Goal: Task Accomplishment & Management: Manage account settings

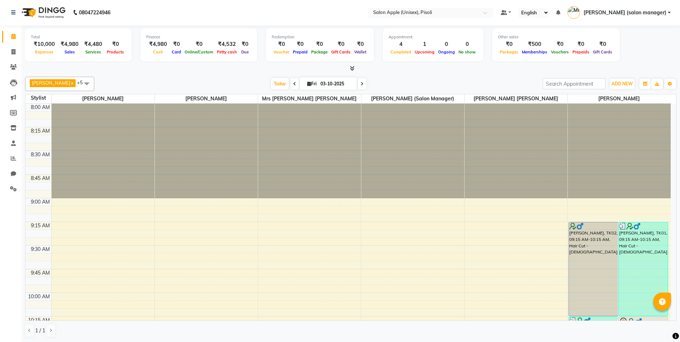
scroll to position [1013, 0]
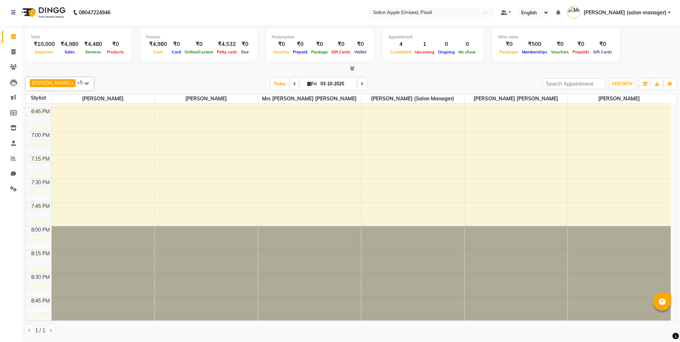
click at [349, 68] on span at bounding box center [351, 69] width 8 height 8
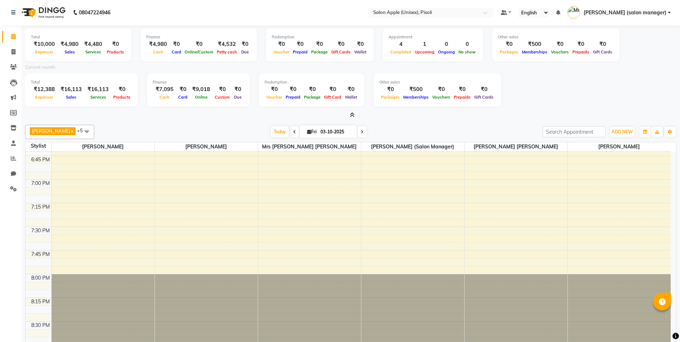
click at [353, 115] on icon at bounding box center [352, 114] width 5 height 5
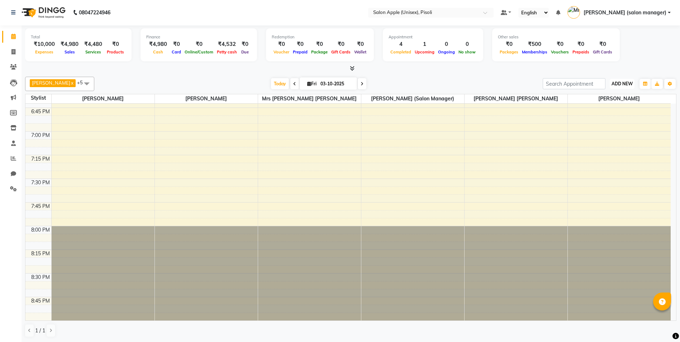
click at [617, 86] on span "ADD NEW" at bounding box center [621, 83] width 21 height 5
click at [598, 116] on link "Add Expense" at bounding box center [605, 115] width 57 height 9
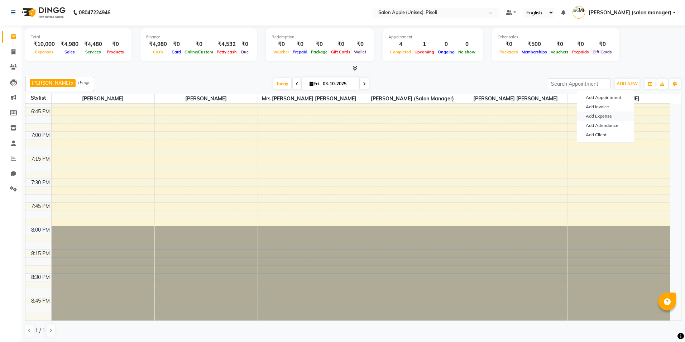
select select "1"
select select "4195"
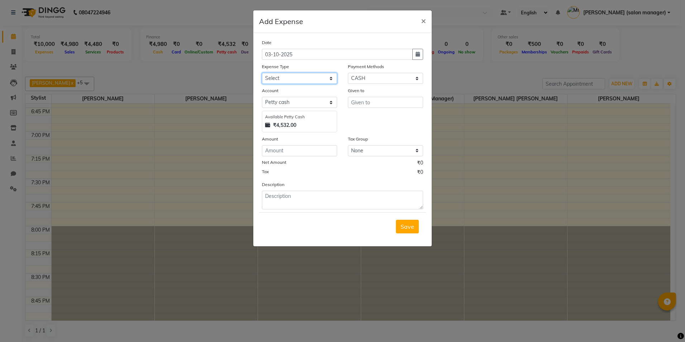
click at [291, 78] on select "Select CASH HANDED OVER TO OWNER Client Snacks Equipment Groceries House keepin…" at bounding box center [299, 78] width 75 height 11
select select "20978"
click at [262, 73] on select "Select CASH HANDED OVER TO OWNER Client Snacks Equipment Groceries House keepin…" at bounding box center [299, 78] width 75 height 11
click at [378, 102] on input "text" at bounding box center [385, 102] width 75 height 11
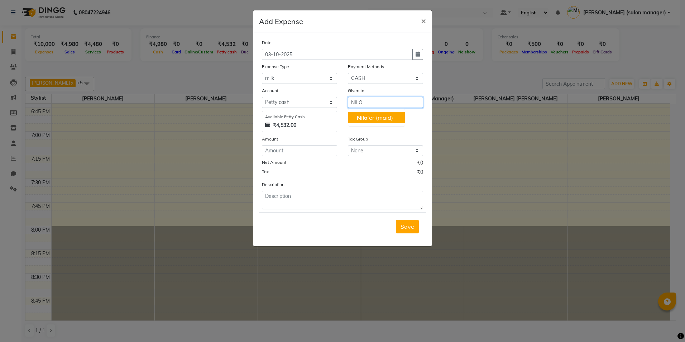
drag, startPoint x: 374, startPoint y: 114, endPoint x: 291, endPoint y: 142, distance: 87.7
click at [373, 114] on ngb-highlight "[PERSON_NAME] (maid)" at bounding box center [375, 117] width 36 height 7
type input "Nilofer (maid)"
click at [278, 150] on input "number" at bounding box center [299, 150] width 75 height 11
type input "109"
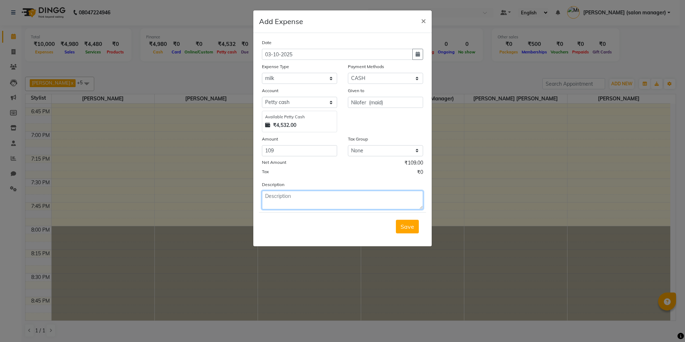
click at [281, 206] on textarea at bounding box center [342, 200] width 161 height 19
type textarea "MILK LEMON AND PRINT"
click at [406, 227] on span "Save" at bounding box center [408, 226] width 14 height 7
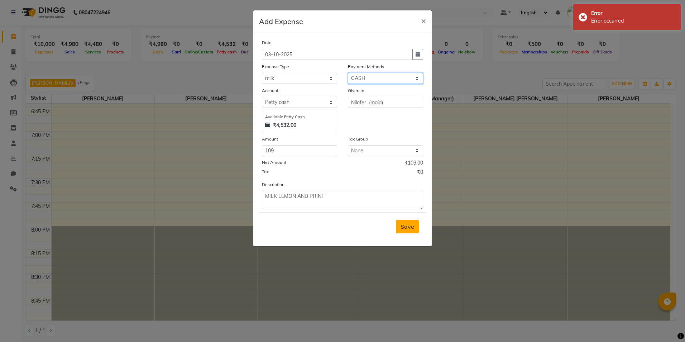
click at [402, 78] on select "Select CASH CARD ONLINE LUZO GPay UPI [DOMAIN_NAME] DefiDeal MariDeal Prepaid P…" at bounding box center [385, 78] width 75 height 11
click at [348, 73] on select "Select CASH CARD ONLINE LUZO GPay UPI [DOMAIN_NAME] DefiDeal MariDeal Prepaid P…" at bounding box center [385, 78] width 75 height 11
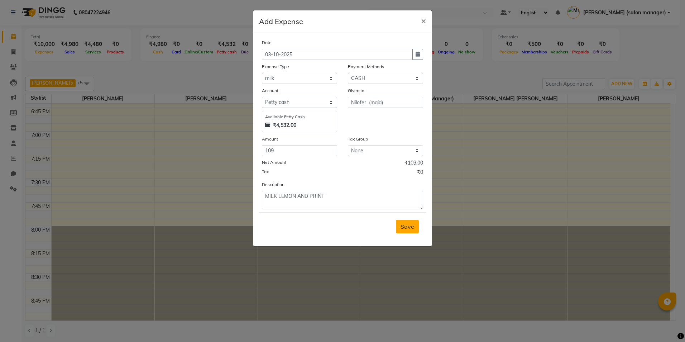
click at [403, 225] on span "Save" at bounding box center [408, 226] width 14 height 7
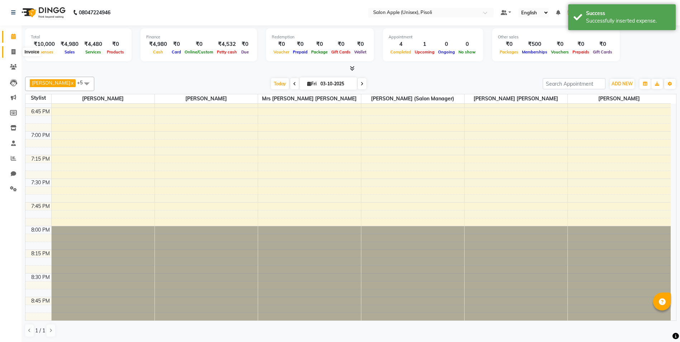
drag, startPoint x: 14, startPoint y: 51, endPoint x: 15, endPoint y: 37, distance: 14.4
click at [15, 50] on icon at bounding box center [13, 51] width 4 height 5
select select "service"
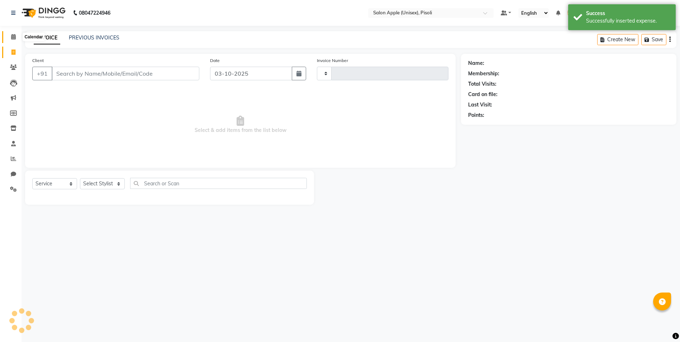
type input "1007"
select select "5282"
click at [15, 36] on icon at bounding box center [13, 36] width 5 height 5
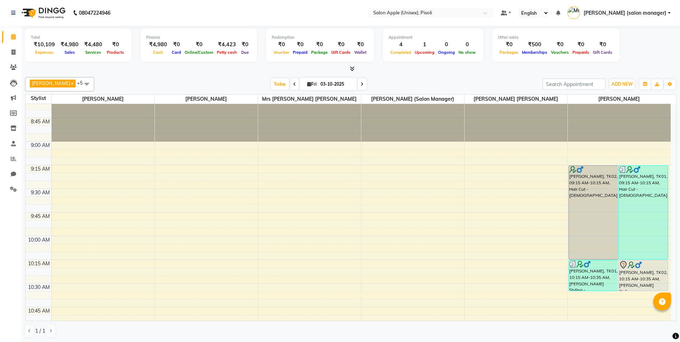
scroll to position [72, 0]
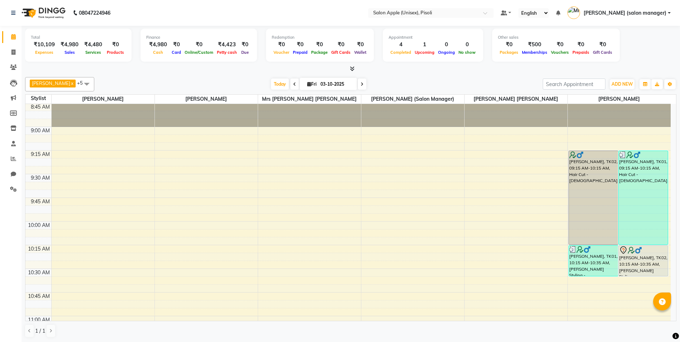
click at [350, 69] on icon at bounding box center [352, 68] width 5 height 5
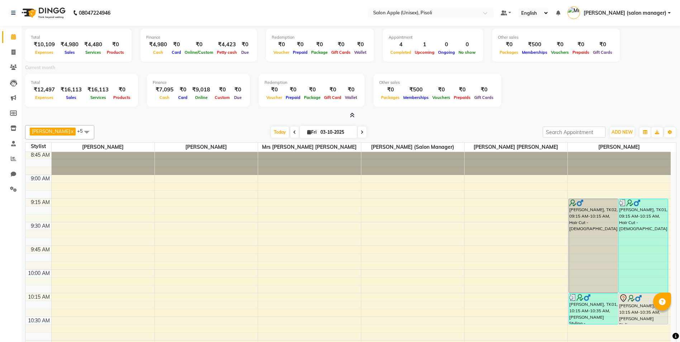
click at [351, 114] on icon at bounding box center [352, 115] width 5 height 5
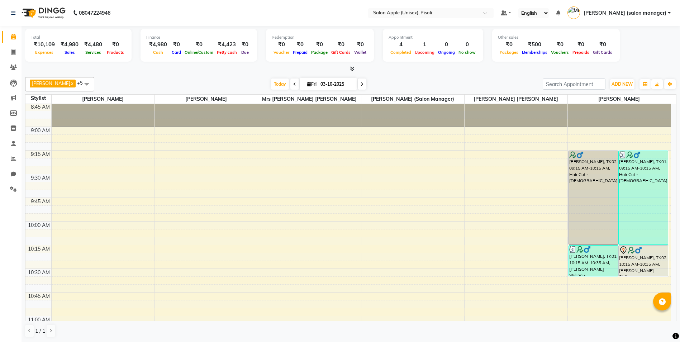
click at [648, 48] on div "Total ₹10,109 Expenses ₹4,980 Sales ₹4,480 Services ₹0 Products Finance ₹4,980 …" at bounding box center [350, 46] width 651 height 35
click at [13, 51] on icon at bounding box center [13, 51] width 4 height 5
select select "service"
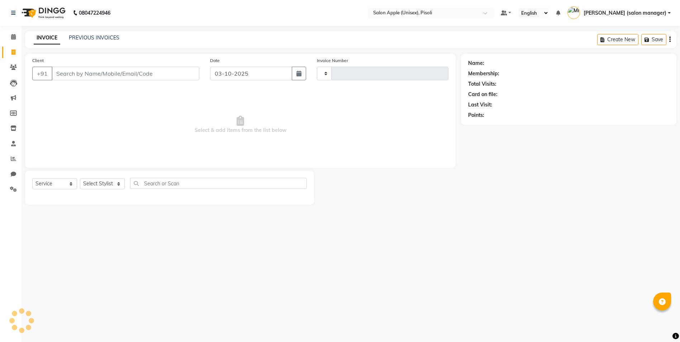
type input "1007"
select select "5282"
click at [94, 182] on select "Select Stylist" at bounding box center [102, 183] width 45 height 11
drag, startPoint x: 101, startPoint y: 183, endPoint x: 87, endPoint y: 183, distance: 13.3
click at [101, 183] on select "Select Stylist" at bounding box center [102, 183] width 45 height 11
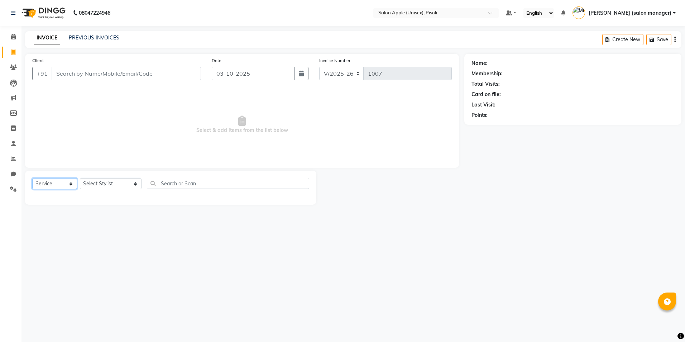
click at [64, 182] on select "Select Service Product Membership Package Voucher Prepaid Gift Card" at bounding box center [54, 183] width 45 height 11
click at [95, 185] on select "Select Stylist [PERSON_NAME] Owner [PERSON_NAME] Owner [PERSON_NAME] [PERSON_NA…" at bounding box center [111, 183] width 62 height 11
select select "75908"
click at [80, 178] on select "Select Stylist [PERSON_NAME] Owner [PERSON_NAME] Owner [PERSON_NAME] [PERSON_NA…" at bounding box center [111, 183] width 62 height 11
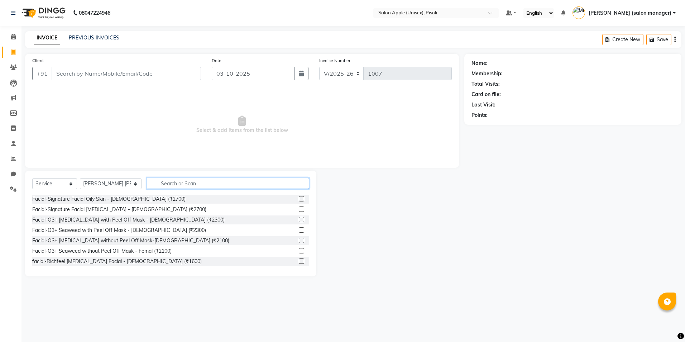
click at [183, 184] on input "text" at bounding box center [228, 183] width 162 height 11
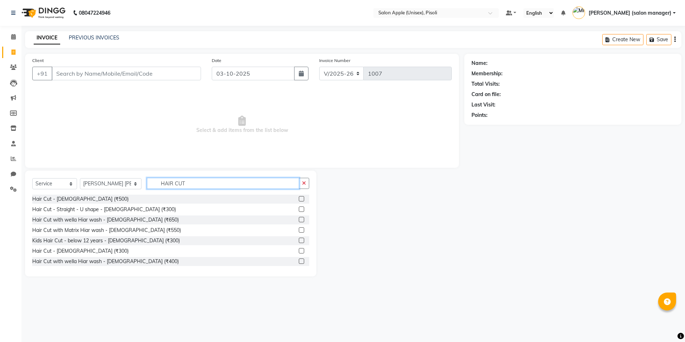
type input "HAIR CUT"
click at [299, 199] on label at bounding box center [301, 198] width 5 height 5
click at [299, 199] on input "checkbox" at bounding box center [301, 199] width 5 height 5
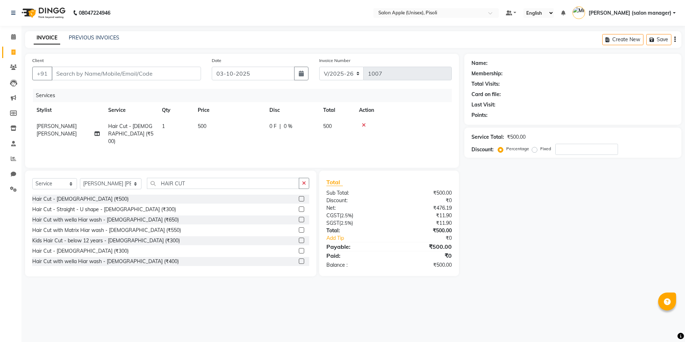
click at [299, 200] on label at bounding box center [301, 198] width 5 height 5
click at [299, 200] on input "checkbox" at bounding box center [301, 199] width 5 height 5
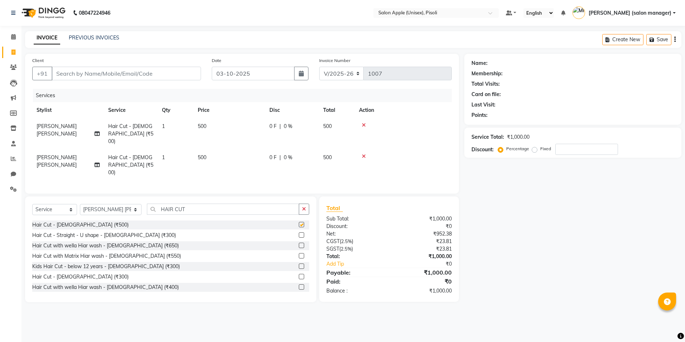
checkbox input "false"
click at [531, 222] on div "Name: Membership: Total Visits: Card on file: Last Visit: Points: Service Total…" at bounding box center [575, 178] width 223 height 248
click at [106, 73] on input "Client" at bounding box center [126, 74] width 149 height 14
click at [85, 72] on input "Client" at bounding box center [126, 74] width 149 height 14
type input "9"
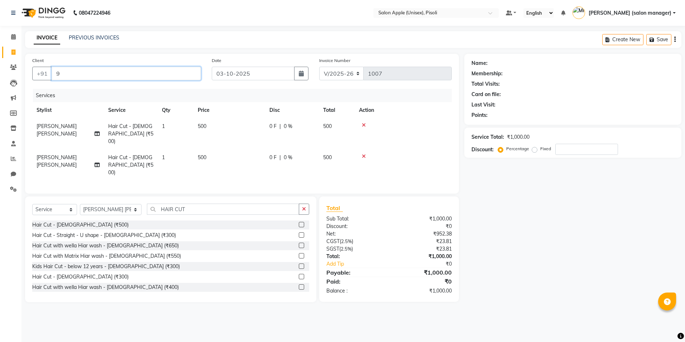
type input "0"
type input "9665687360"
click at [184, 74] on span "Add Client" at bounding box center [182, 73] width 28 height 7
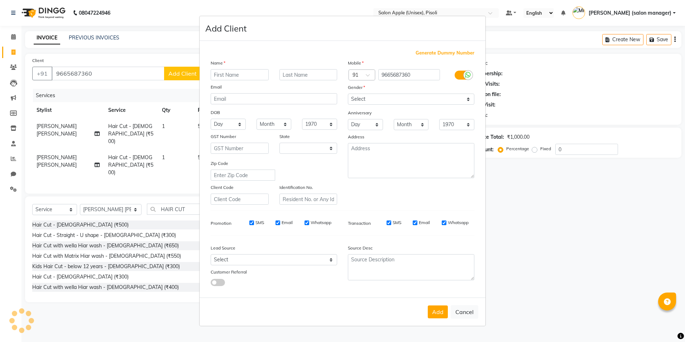
select select "22"
click at [221, 74] on input "text" at bounding box center [240, 74] width 58 height 11
type input "KHUSHI"
click at [320, 73] on input "text" at bounding box center [308, 74] width 58 height 11
type input "DHUDHANKAR"
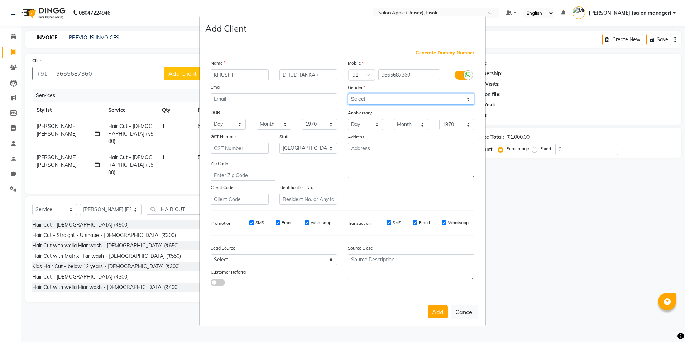
click at [367, 99] on select "Select [DEMOGRAPHIC_DATA] [DEMOGRAPHIC_DATA] Other Prefer Not To Say" at bounding box center [411, 99] width 126 height 11
select select "other"
click at [348, 94] on select "Select [DEMOGRAPHIC_DATA] [DEMOGRAPHIC_DATA] Other Prefer Not To Say" at bounding box center [411, 99] width 126 height 11
click at [365, 154] on textarea at bounding box center [411, 160] width 126 height 35
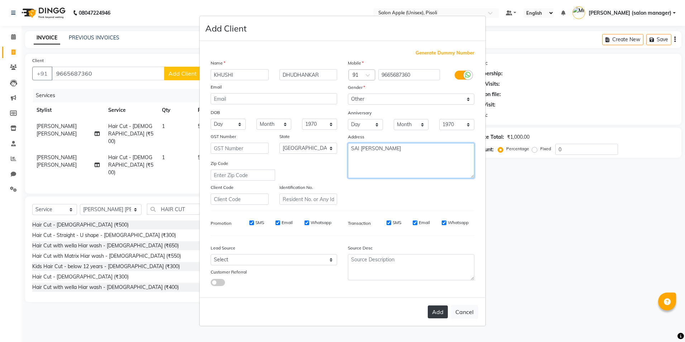
type textarea "SAI [PERSON_NAME]"
click at [438, 312] on button "Add" at bounding box center [438, 311] width 20 height 13
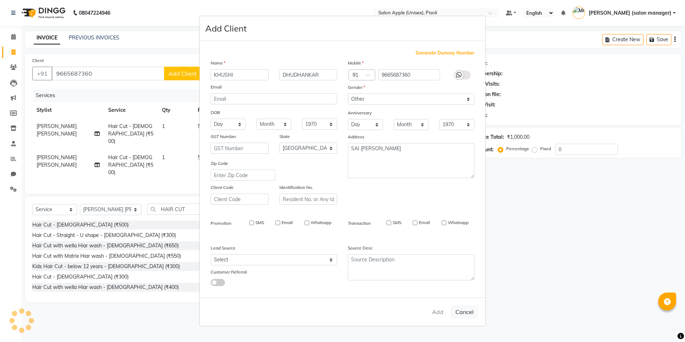
select select
select select "null"
select select
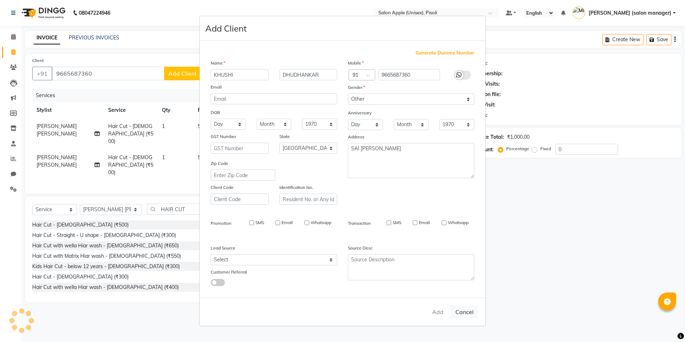
select select
checkbox input "false"
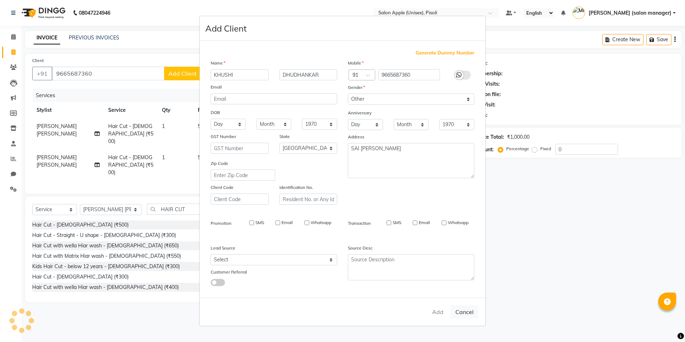
checkbox input "false"
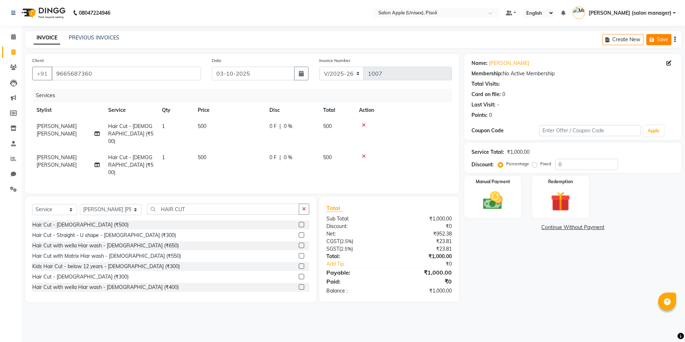
click at [648, 39] on button "Save" at bounding box center [658, 39] width 25 height 11
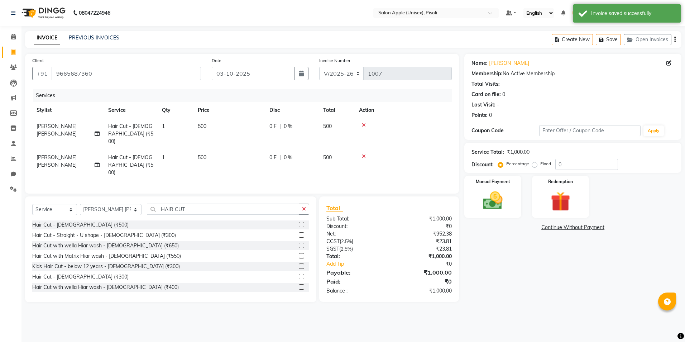
click at [15, 47] on link "Invoice" at bounding box center [10, 53] width 17 height 12
select select "5282"
select select "service"
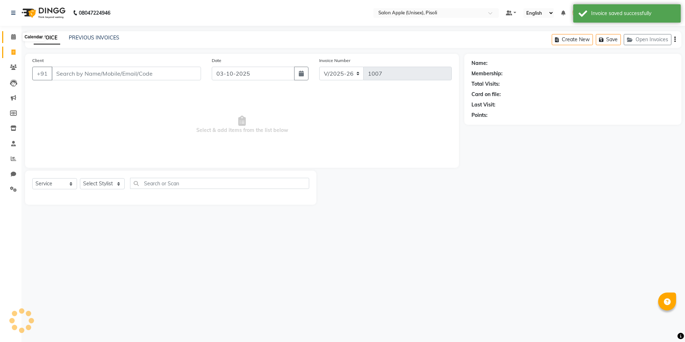
click at [14, 36] on icon at bounding box center [13, 36] width 5 height 5
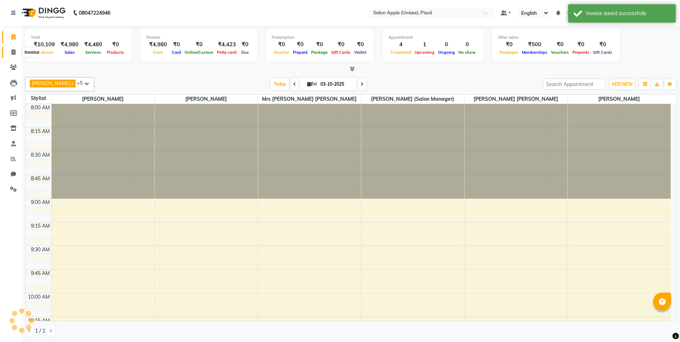
click at [13, 51] on icon at bounding box center [13, 51] width 4 height 5
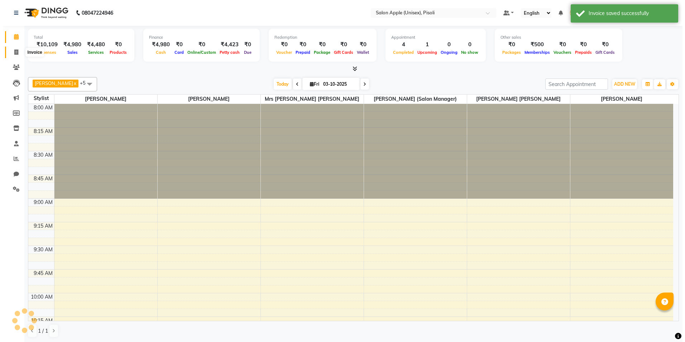
select select "5282"
select select "service"
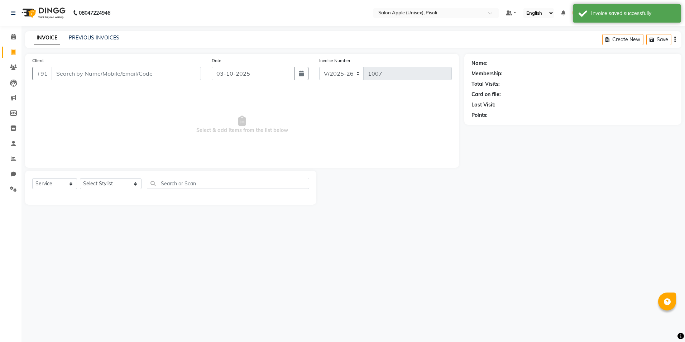
click at [68, 74] on input "Client" at bounding box center [126, 74] width 149 height 14
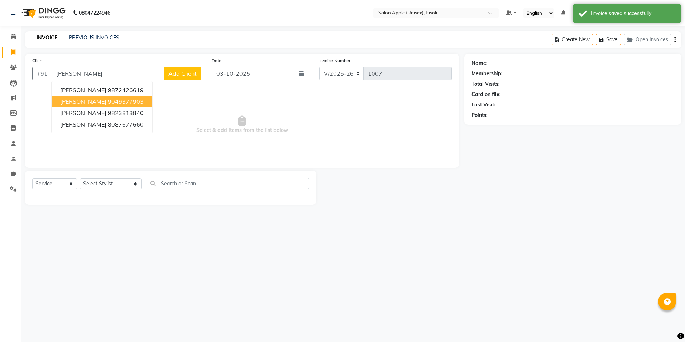
click at [97, 103] on span "[PERSON_NAME]" at bounding box center [83, 101] width 46 height 7
type input "9049377903"
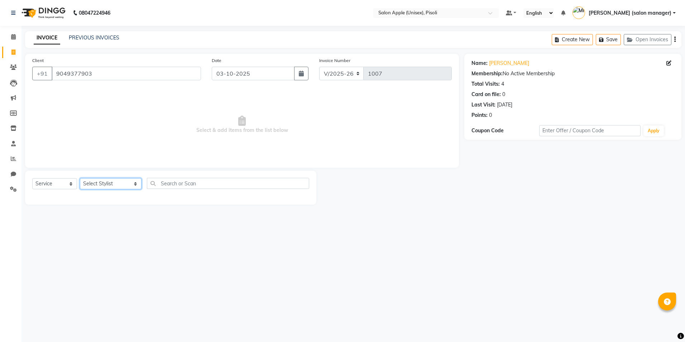
drag, startPoint x: 98, startPoint y: 183, endPoint x: 97, endPoint y: 189, distance: 6.2
click at [98, 183] on select "Select Stylist [PERSON_NAME] Owner [PERSON_NAME] Owner [PERSON_NAME] [PERSON_NA…" at bounding box center [111, 183] width 62 height 11
select select "34594"
click at [80, 178] on select "Select Stylist [PERSON_NAME] Owner [PERSON_NAME] Owner [PERSON_NAME] [PERSON_NA…" at bounding box center [111, 183] width 62 height 11
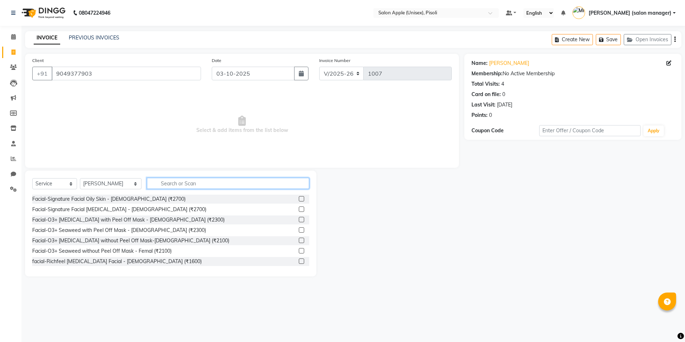
click at [180, 182] on input "text" at bounding box center [228, 183] width 162 height 11
type input "2G"
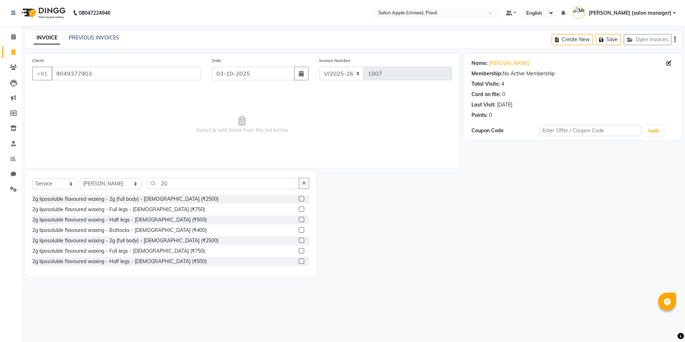
click at [299, 209] on label at bounding box center [301, 208] width 5 height 5
click at [299, 209] on input "checkbox" at bounding box center [301, 209] width 5 height 5
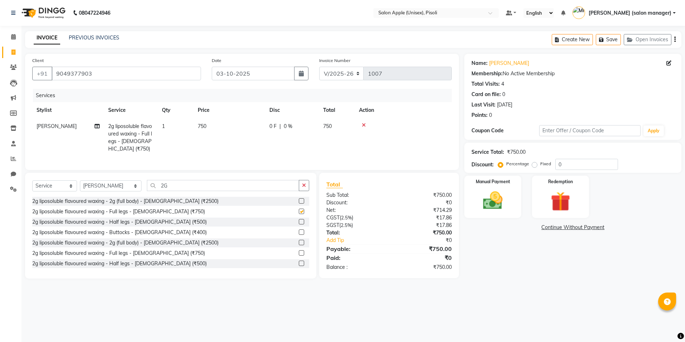
checkbox input "false"
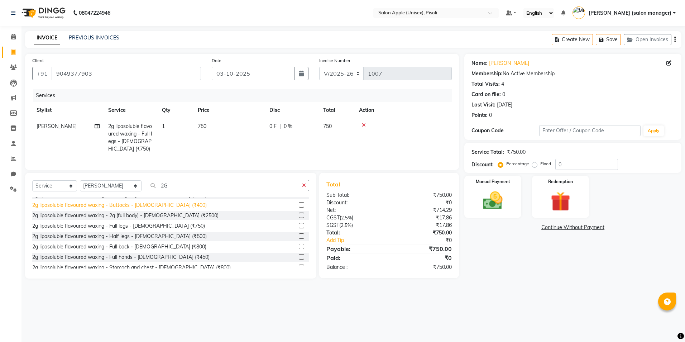
scroll to position [63, 0]
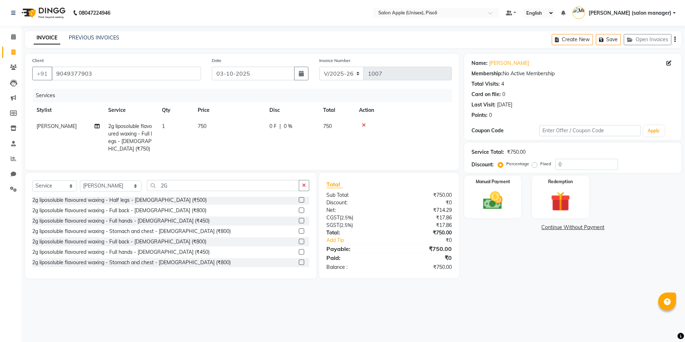
click at [299, 254] on label at bounding box center [301, 251] width 5 height 5
click at [299, 254] on input "checkbox" at bounding box center [301, 252] width 5 height 5
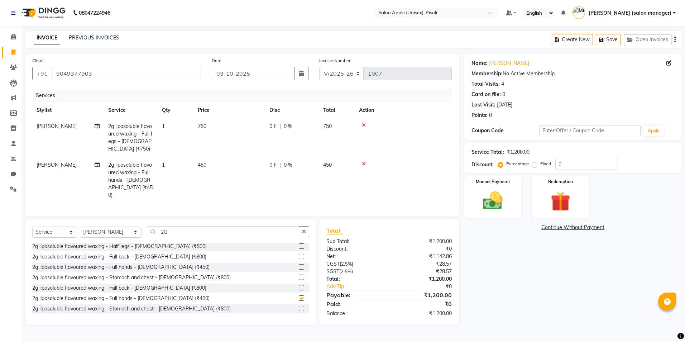
checkbox input "false"
click at [178, 228] on input "2G" at bounding box center [223, 231] width 152 height 11
type input "2"
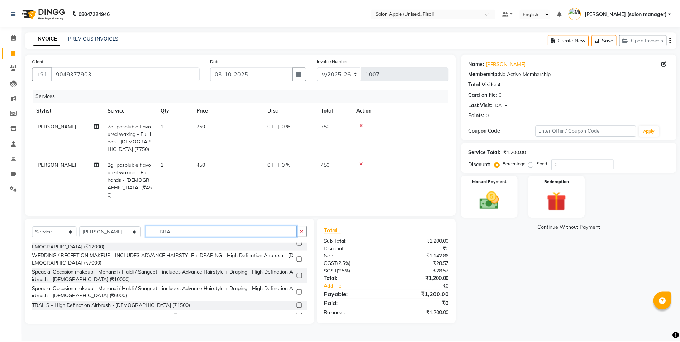
scroll to position [32, 0]
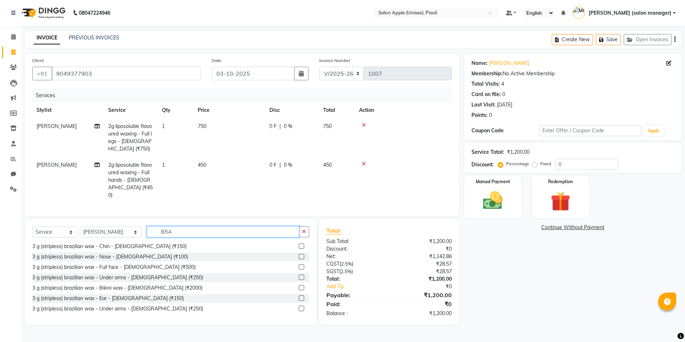
type input "BRA"
click at [299, 276] on label at bounding box center [301, 276] width 5 height 5
click at [299, 276] on input "checkbox" at bounding box center [301, 277] width 5 height 5
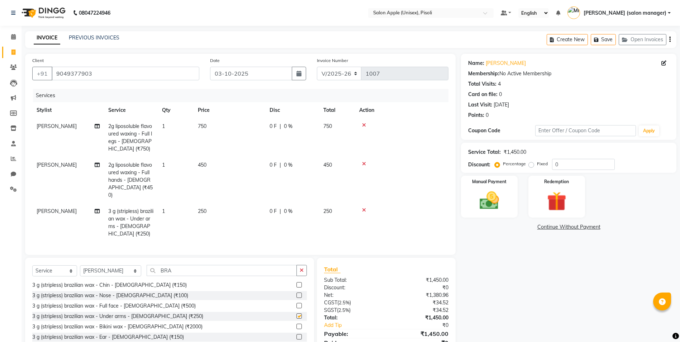
checkbox input "false"
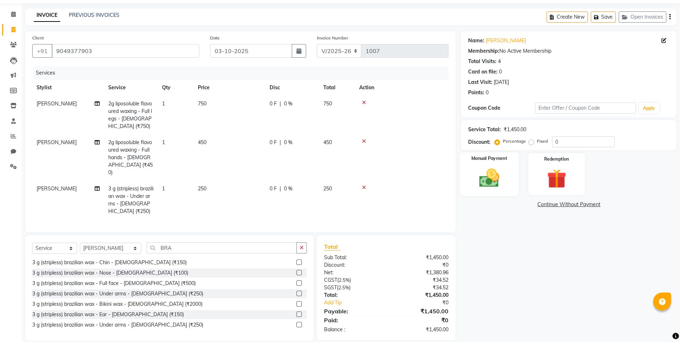
click at [478, 171] on img at bounding box center [489, 177] width 33 height 23
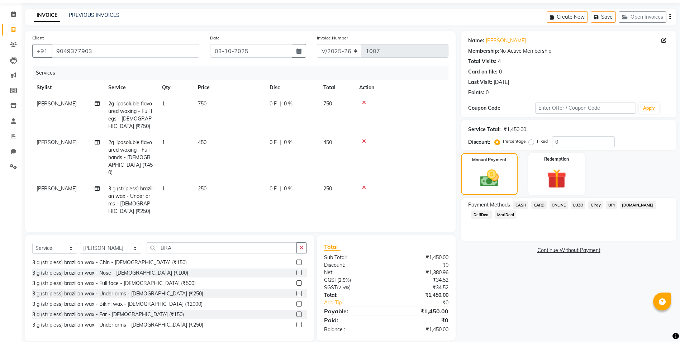
click at [556, 206] on span "ONLINE" at bounding box center [558, 205] width 19 height 8
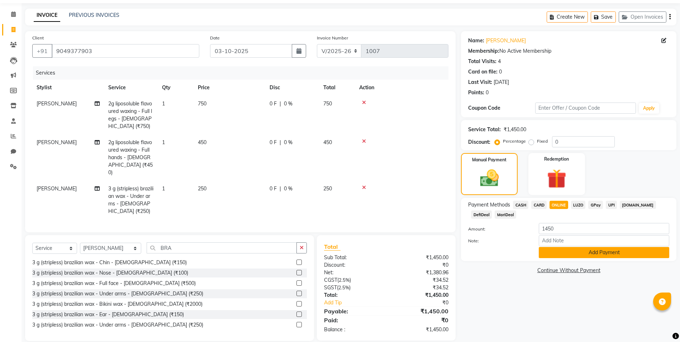
click at [560, 252] on button "Add Payment" at bounding box center [604, 252] width 130 height 11
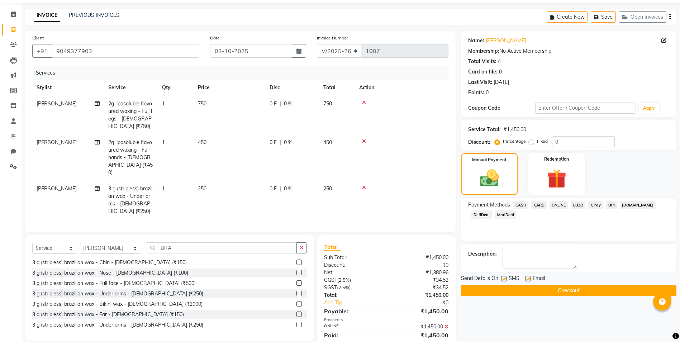
click at [527, 279] on label at bounding box center [527, 278] width 5 height 5
click at [527, 279] on input "checkbox" at bounding box center [527, 279] width 5 height 5
checkbox input "false"
click at [526, 291] on button "Checkout" at bounding box center [568, 290] width 215 height 11
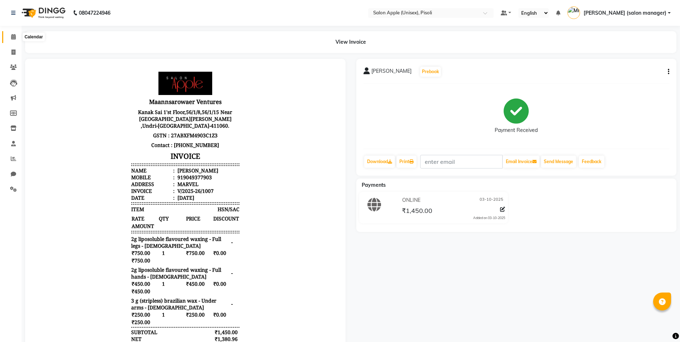
click at [11, 38] on icon at bounding box center [13, 36] width 5 height 5
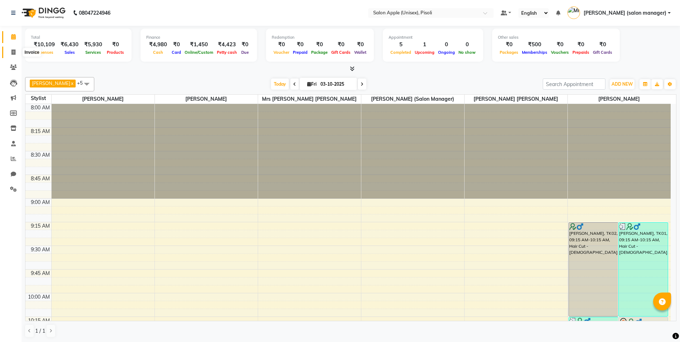
click at [12, 54] on icon at bounding box center [13, 51] width 4 height 5
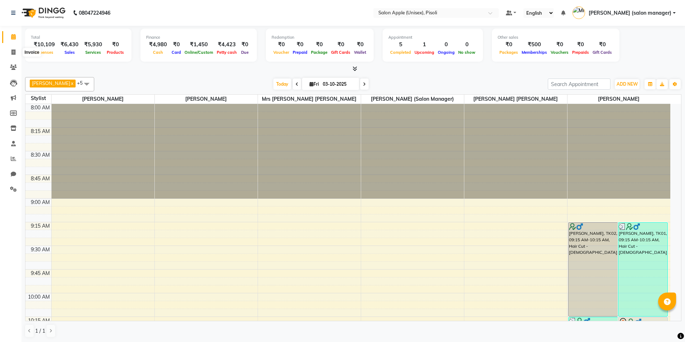
select select "5282"
select select "service"
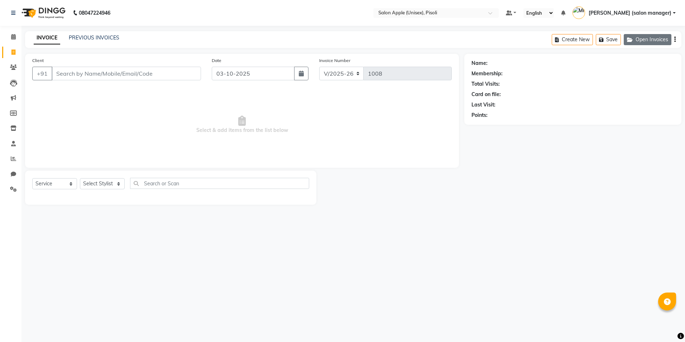
click at [650, 42] on button "Open Invoices" at bounding box center [648, 39] width 48 height 11
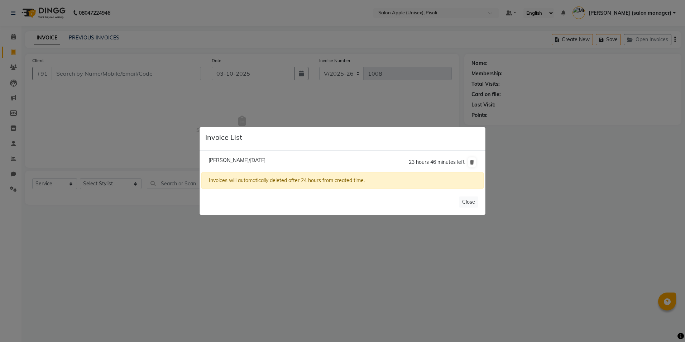
click at [295, 160] on li "[PERSON_NAME]/[DATE] 23 hours 46 minutes left" at bounding box center [342, 162] width 282 height 20
click at [266, 160] on span "[PERSON_NAME]/[DATE]" at bounding box center [237, 160] width 57 height 6
type input "9665687360"
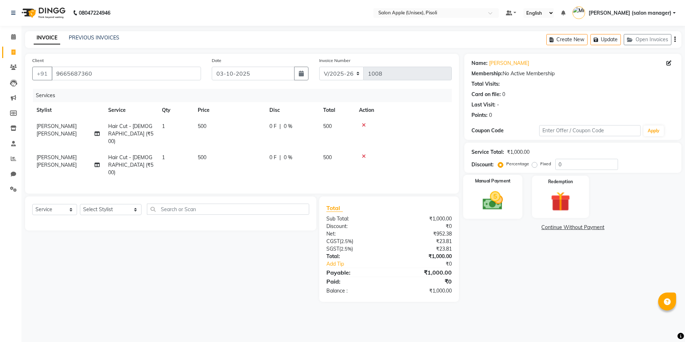
click at [496, 205] on img at bounding box center [492, 201] width 33 height 24
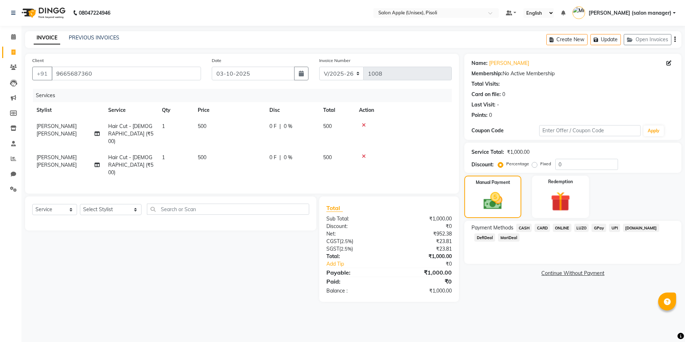
click at [564, 228] on span "ONLINE" at bounding box center [562, 228] width 19 height 8
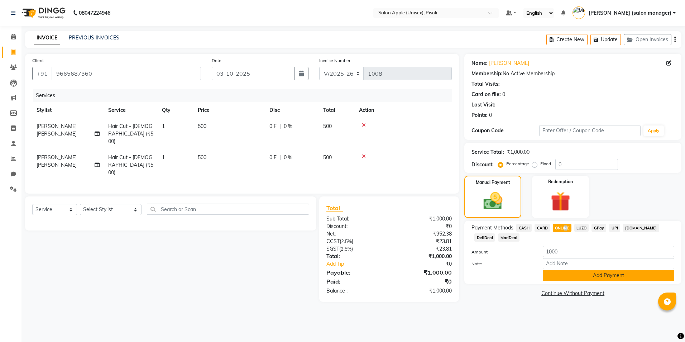
click at [551, 276] on button "Add Payment" at bounding box center [609, 275] width 132 height 11
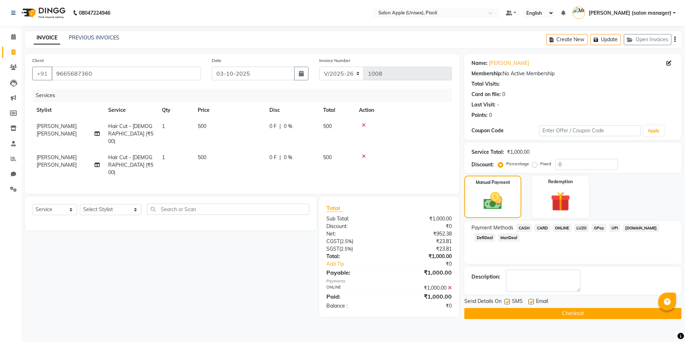
click at [532, 302] on label at bounding box center [531, 301] width 5 height 5
click at [532, 302] on input "checkbox" at bounding box center [531, 302] width 5 height 5
checkbox input "false"
click at [530, 319] on main "INVOICE PREVIOUS INVOICES Create New Update Open Invoices Client [PHONE_NUMBER]…" at bounding box center [353, 180] width 664 height 298
click at [530, 316] on button "Checkout" at bounding box center [572, 313] width 217 height 11
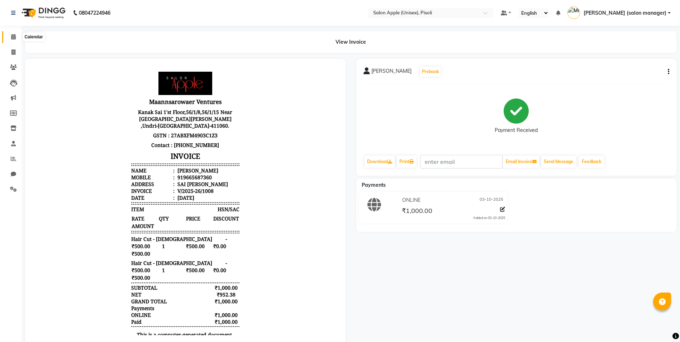
click at [14, 38] on icon at bounding box center [13, 36] width 5 height 5
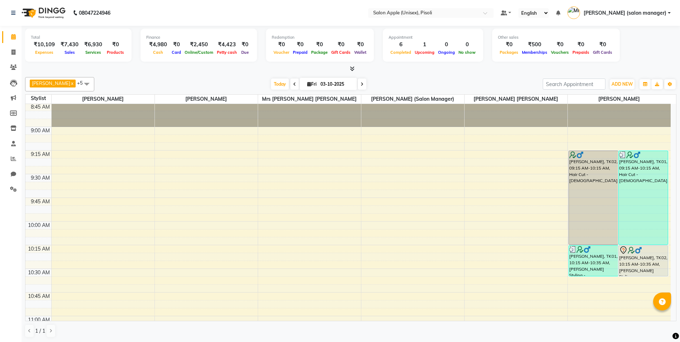
scroll to position [36, 0]
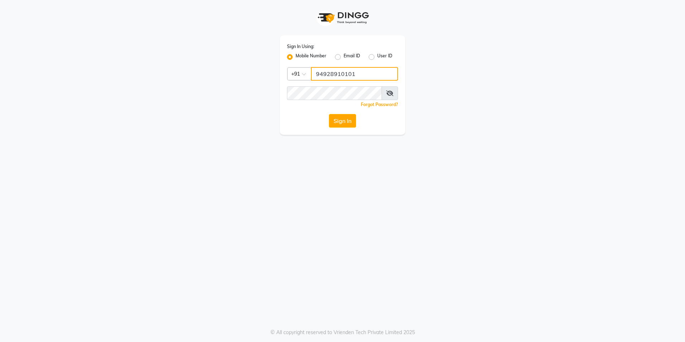
click at [373, 73] on input "94928910101" at bounding box center [354, 74] width 87 height 14
type input "9492891010"
click at [121, 82] on app-login "Sign In Using: Mobile Number Email ID User ID Country Code × +91 9492891010 Rem…" at bounding box center [342, 67] width 685 height 135
click at [329, 114] on button "Sign In" at bounding box center [342, 121] width 27 height 14
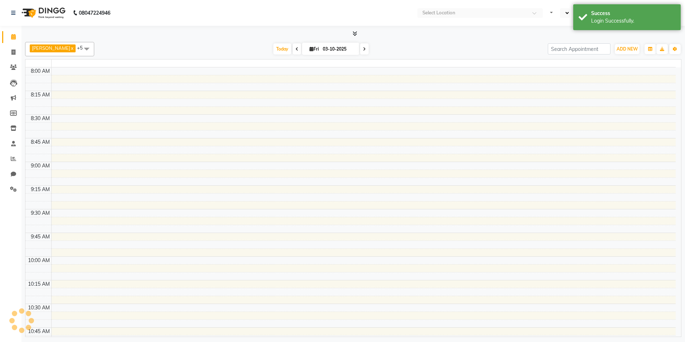
select select "en"
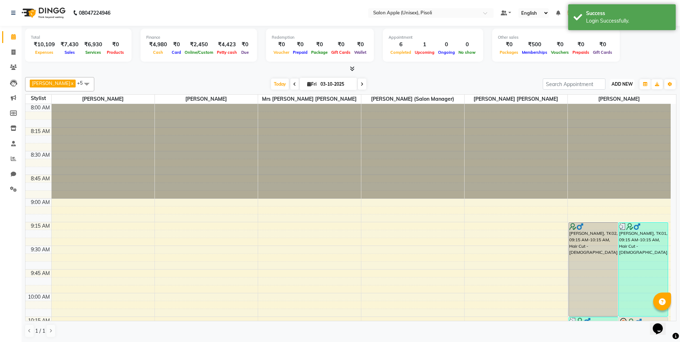
click at [618, 84] on span "ADD NEW" at bounding box center [621, 83] width 21 height 5
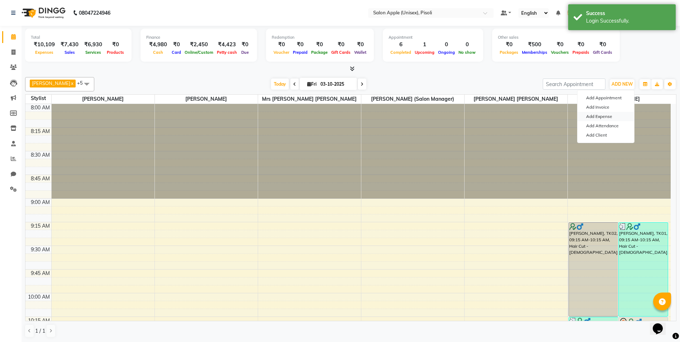
click at [604, 119] on link "Add Expense" at bounding box center [605, 116] width 57 height 9
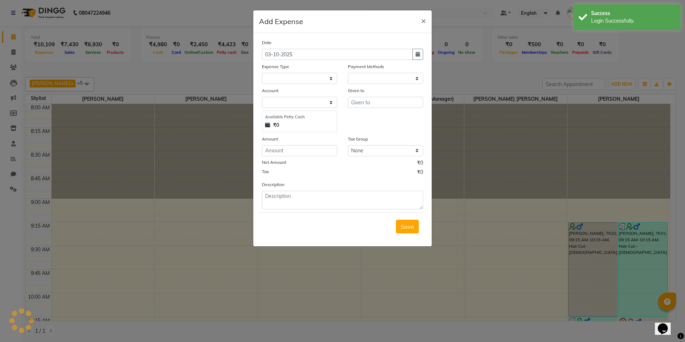
select select "1"
select select "4195"
click at [311, 80] on select at bounding box center [299, 78] width 75 height 11
click at [311, 81] on select "Select CASH HANDED OVER TO OWNER Client Snacks Equipment Groceries House keepin…" at bounding box center [299, 78] width 75 height 11
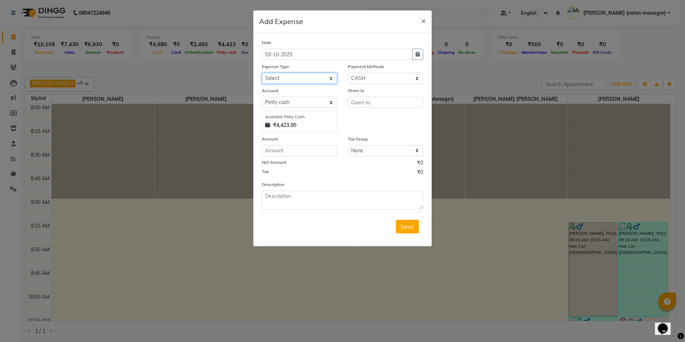
select select "2801"
click at [262, 73] on select "Select CASH HANDED OVER TO OWNER Client Snacks Equipment Groceries House keepin…" at bounding box center [299, 78] width 75 height 11
click at [371, 104] on input "text" at bounding box center [385, 102] width 75 height 11
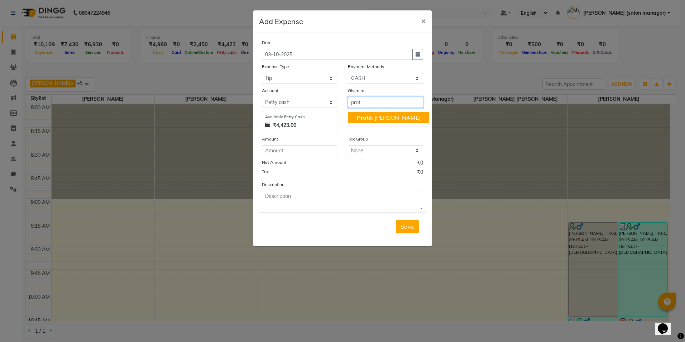
click at [372, 118] on ngb-highlight "Prat ik Shridhar Pawar" at bounding box center [389, 117] width 64 height 7
type input "[PERSON_NAME] [PERSON_NAME]"
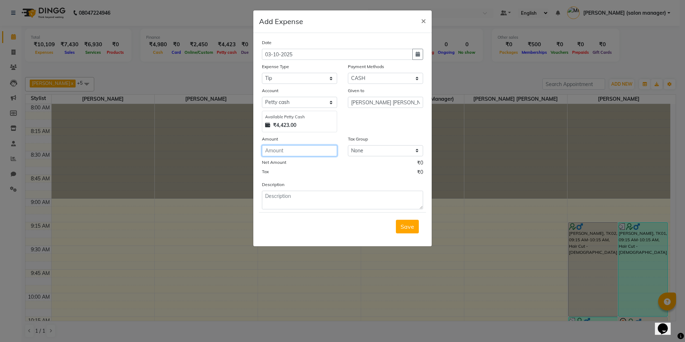
click at [301, 146] on input "number" at bounding box center [299, 150] width 75 height 11
type input "200"
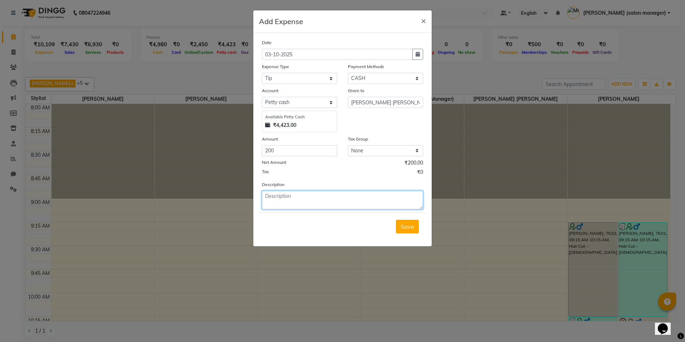
click at [294, 202] on textarea at bounding box center [342, 200] width 161 height 19
type textarea "tip given to prateek"
click at [408, 229] on span "Save" at bounding box center [408, 226] width 14 height 7
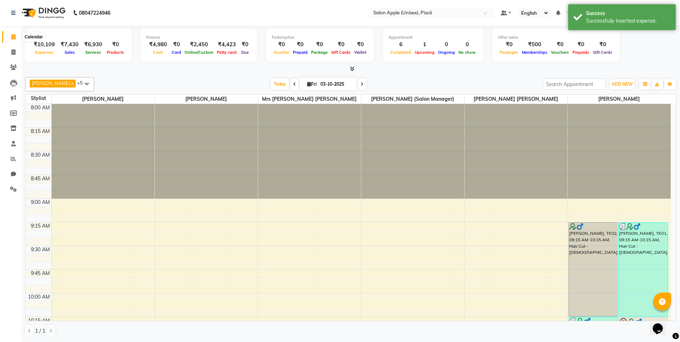
click at [11, 35] on icon at bounding box center [13, 36] width 5 height 5
click at [11, 53] on icon at bounding box center [13, 51] width 4 height 5
select select "5282"
select select "service"
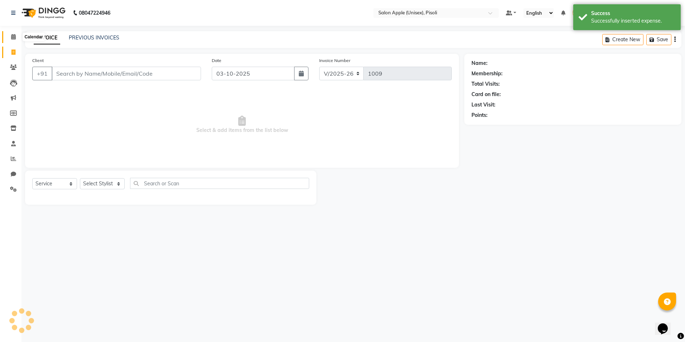
click at [14, 35] on icon at bounding box center [13, 36] width 5 height 5
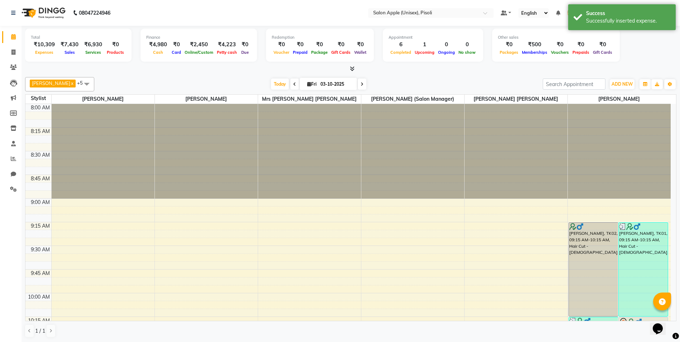
click at [649, 53] on div "Total ₹10,309 Expenses ₹7,430 Sales ₹6,930 Services ₹0 Products Finance ₹4,980 …" at bounding box center [350, 46] width 651 height 35
